Goal: Navigation & Orientation: Find specific page/section

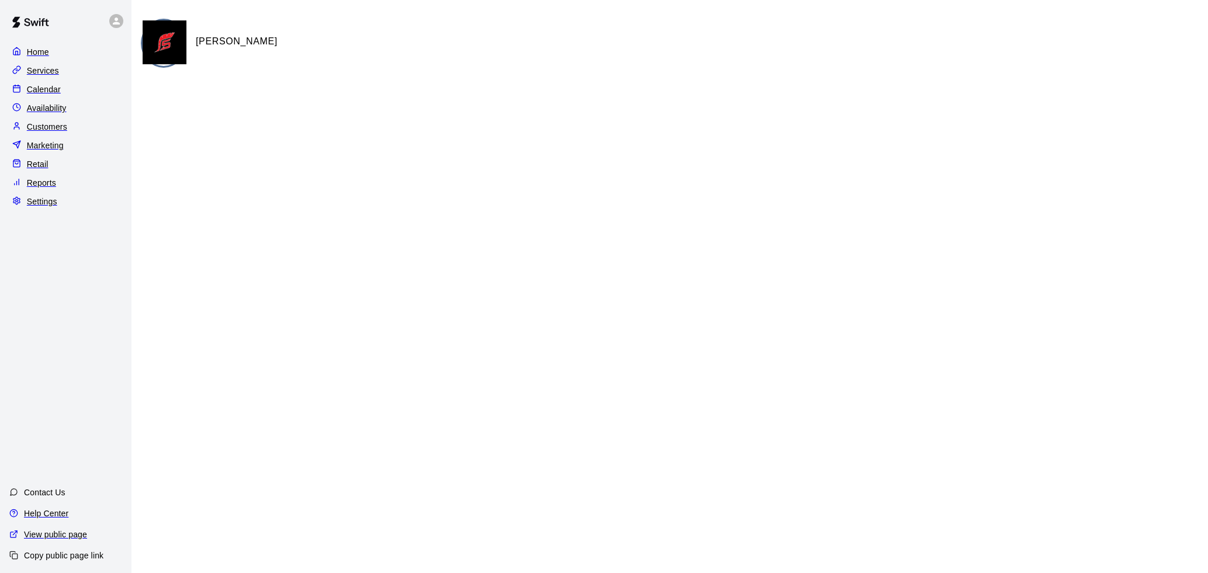
click at [71, 67] on div "Services" at bounding box center [65, 71] width 113 height 18
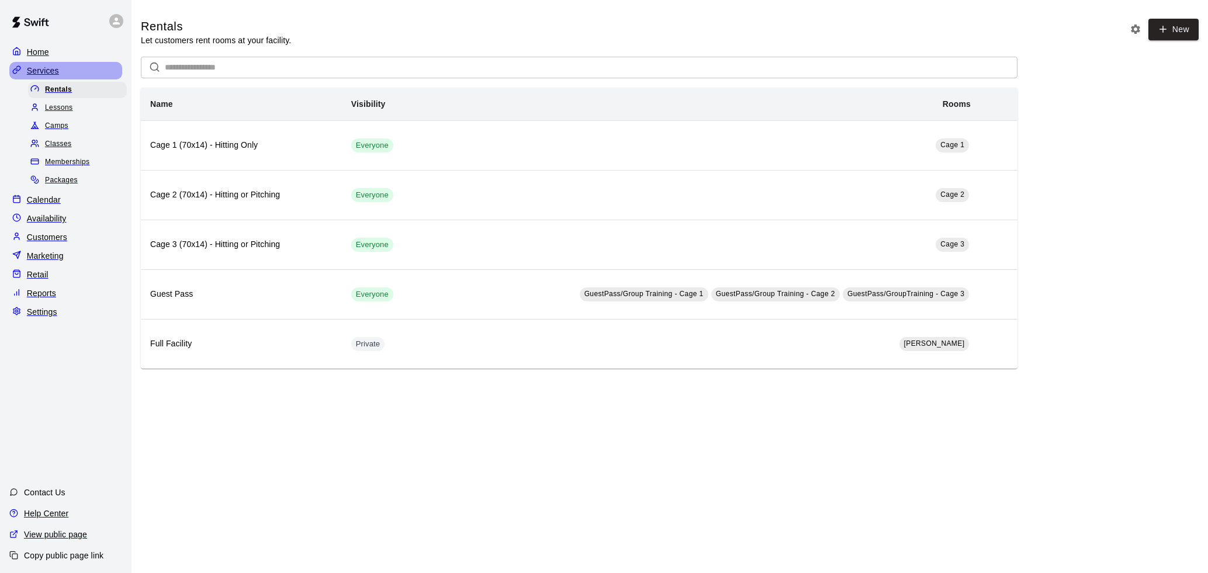
click at [40, 74] on p "Services" at bounding box center [43, 71] width 32 height 12
click at [47, 202] on p "Calendar" at bounding box center [44, 200] width 34 height 12
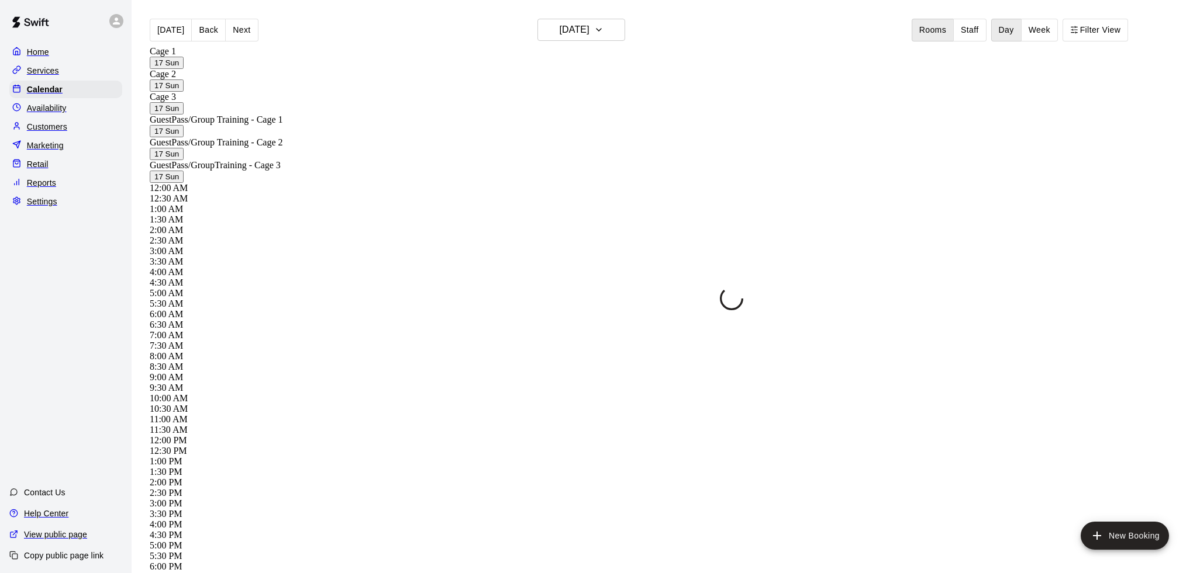
scroll to position [579, 0]
click at [52, 208] on div "Settings" at bounding box center [65, 202] width 113 height 18
select select "**"
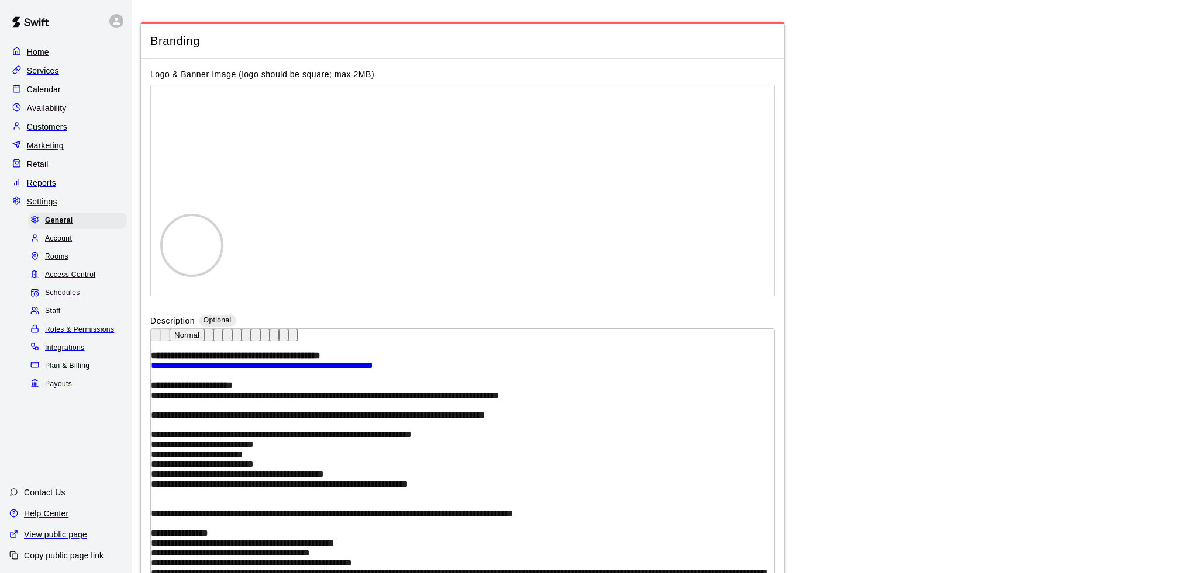
scroll to position [2633, 0]
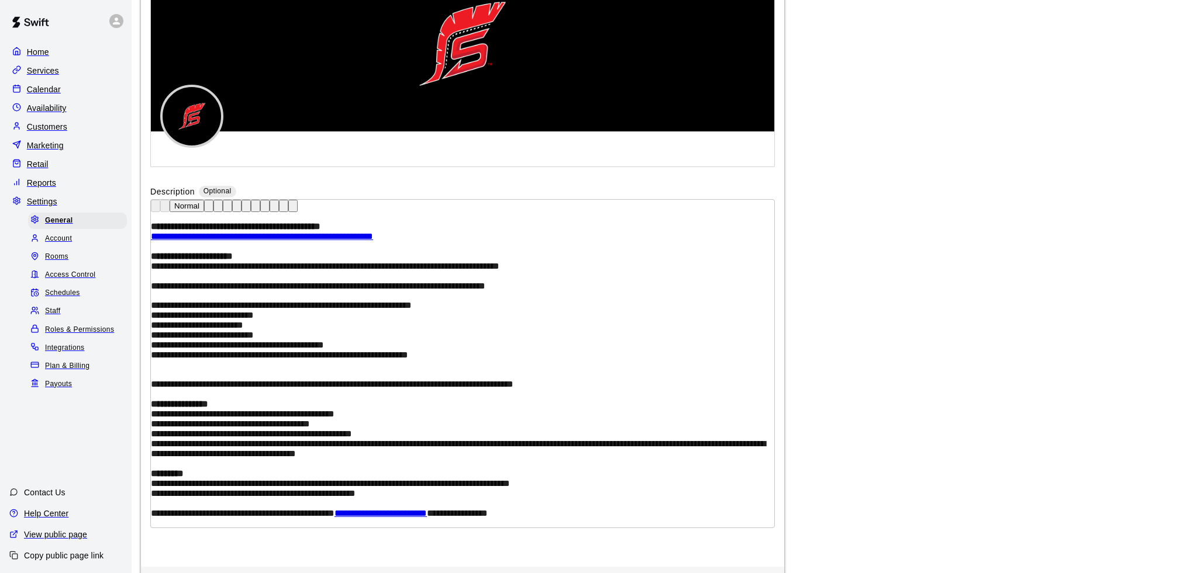
click at [76, 280] on span "Access Control" at bounding box center [70, 275] width 50 height 12
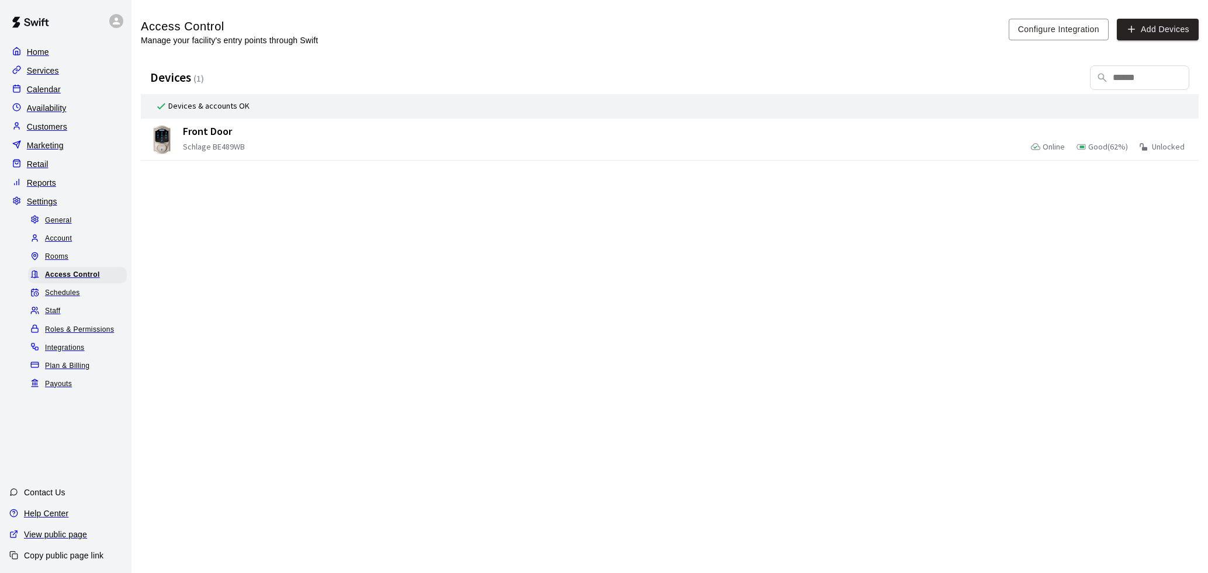
click at [58, 334] on span "Roles & Permissions" at bounding box center [79, 330] width 69 height 12
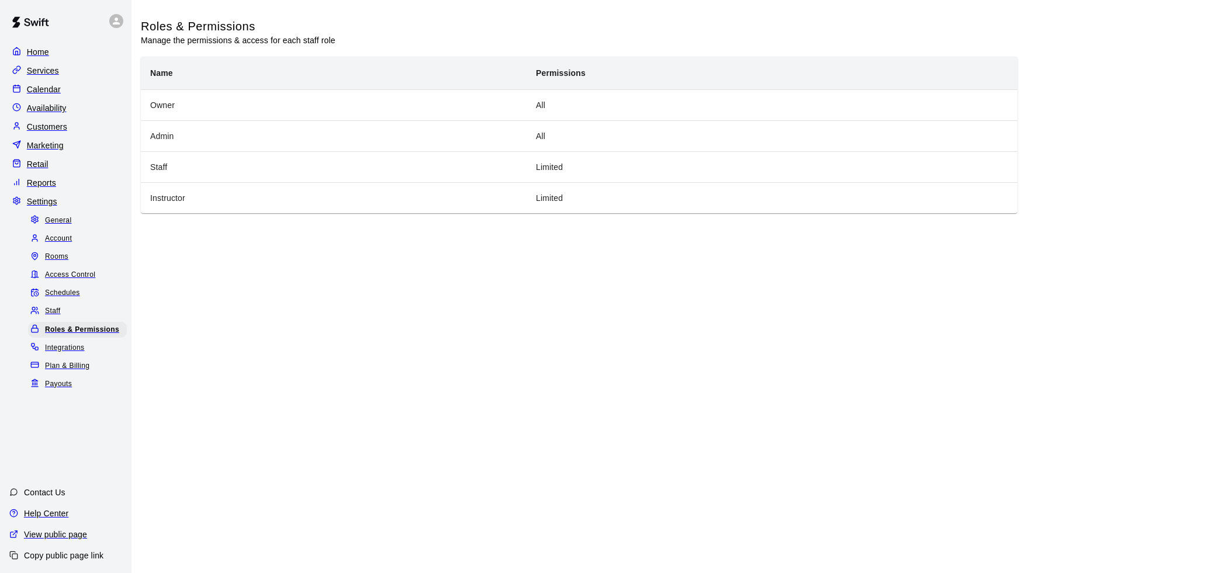
click at [73, 134] on div "Customers" at bounding box center [65, 127] width 113 height 18
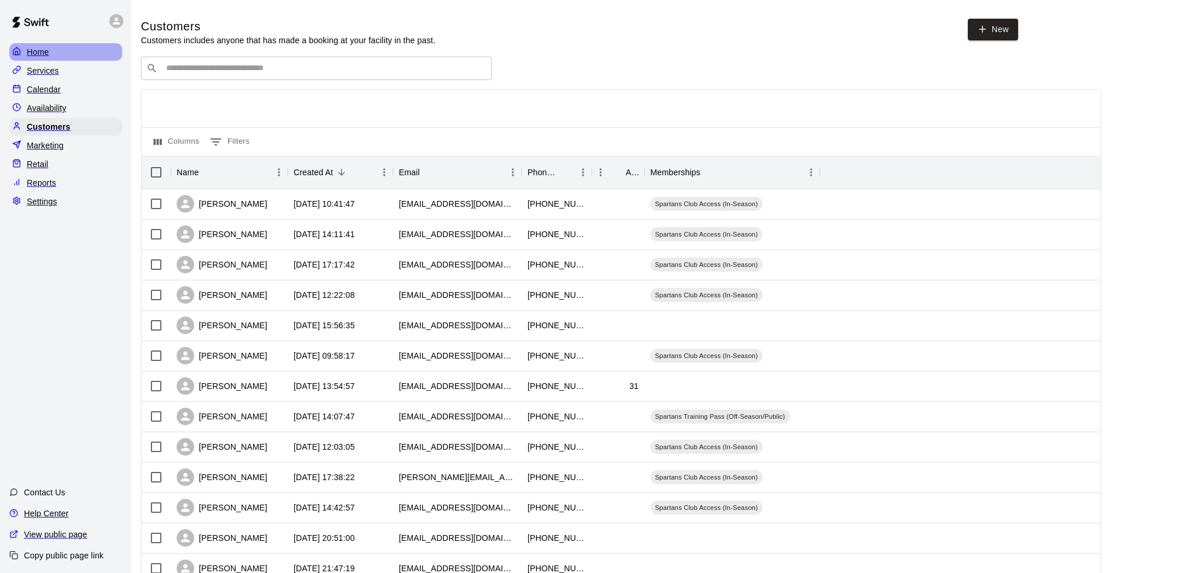
click at [57, 52] on div "Home" at bounding box center [65, 52] width 113 height 18
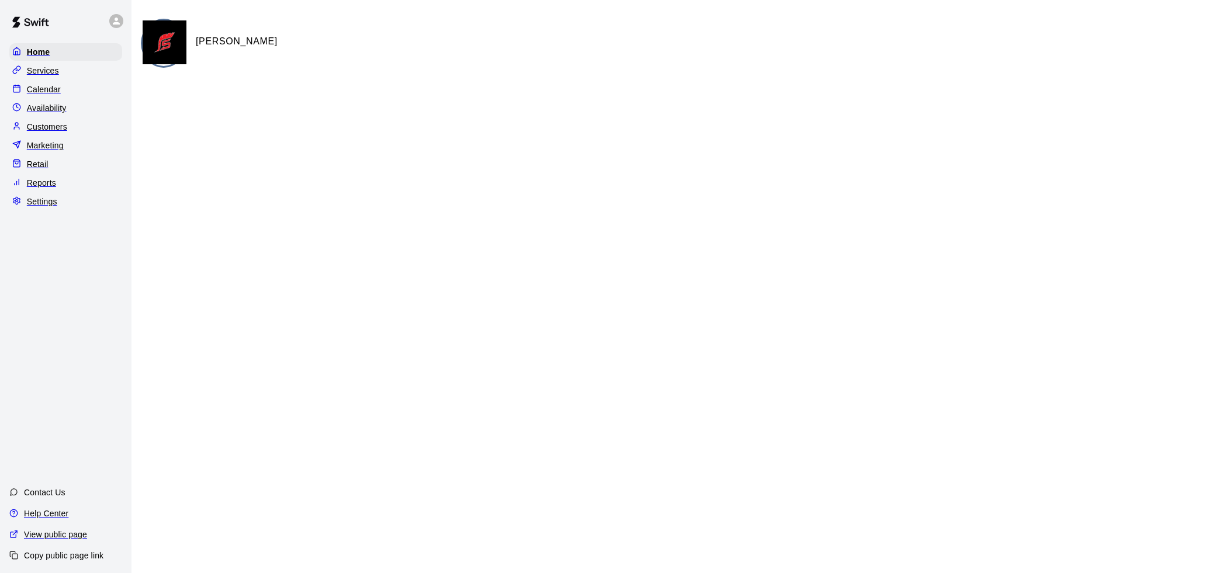
click at [88, 533] on div "View public page" at bounding box center [48, 534] width 96 height 21
